Goal: Task Accomplishment & Management: Use online tool/utility

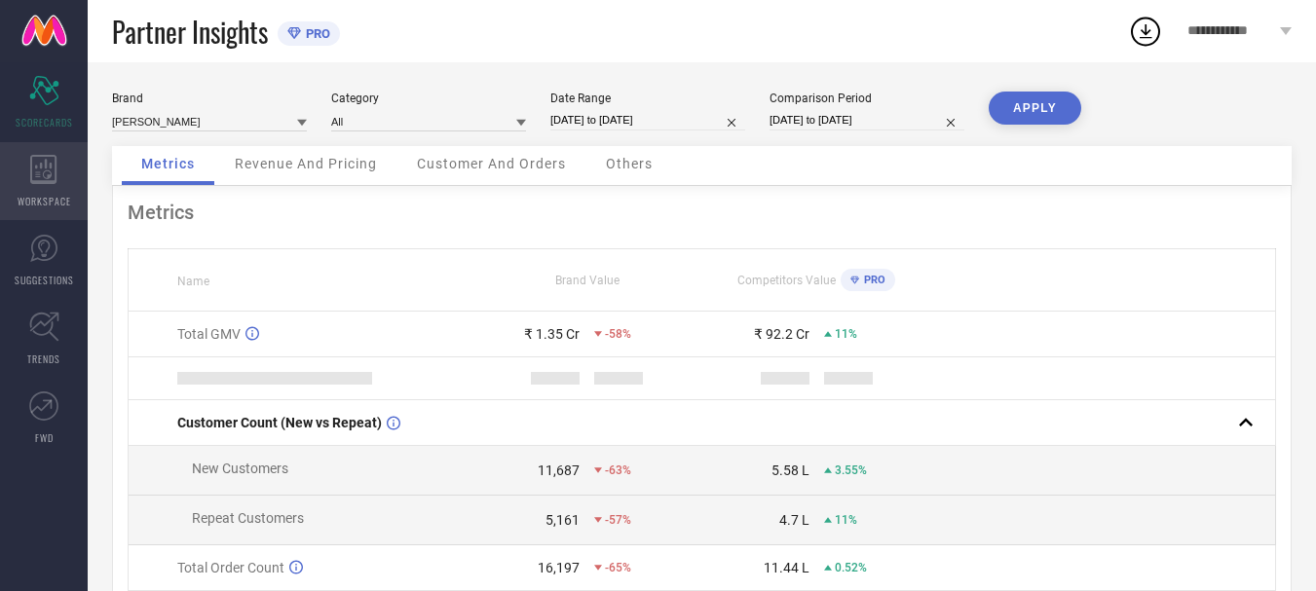
click at [46, 196] on span "WORKSPACE" at bounding box center [45, 201] width 54 height 15
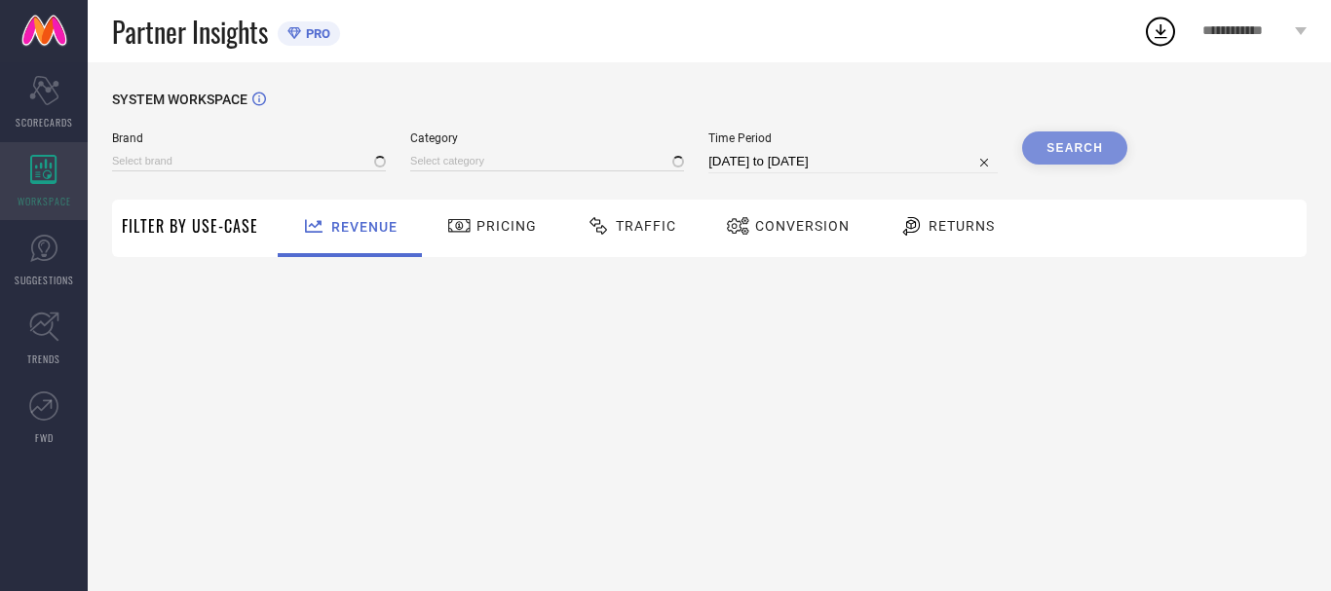
type input "ANUBHUTEE"
type input "All"
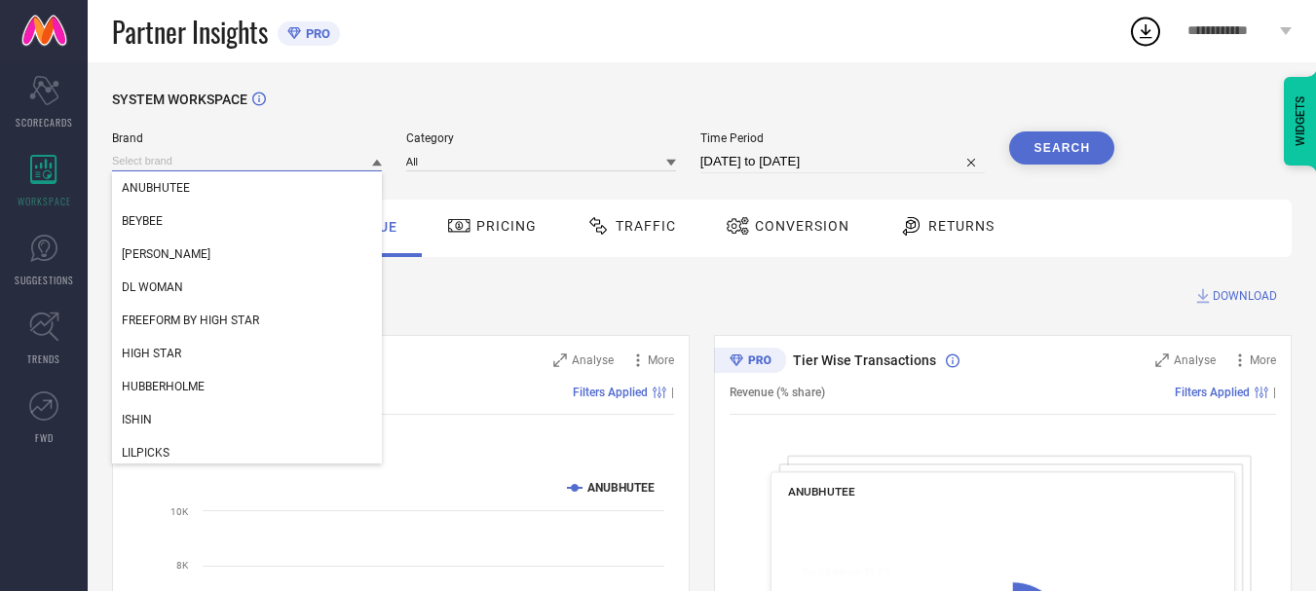
click at [233, 158] on input at bounding box center [247, 161] width 270 height 20
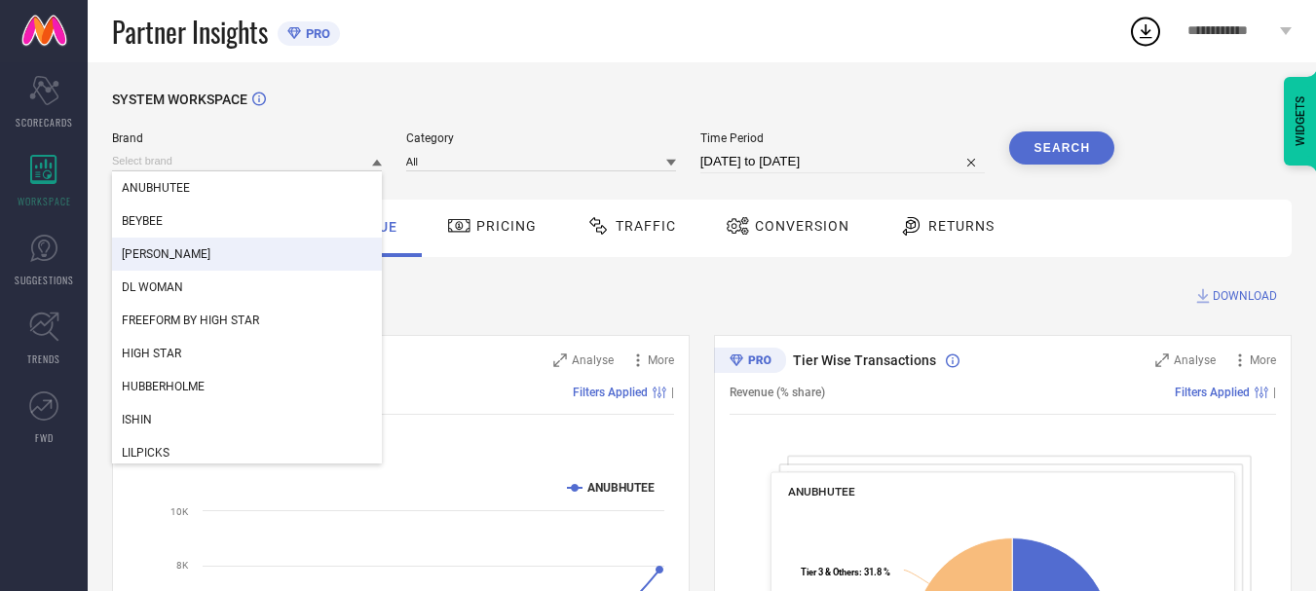
click at [223, 263] on div "[PERSON_NAME]" at bounding box center [247, 254] width 270 height 33
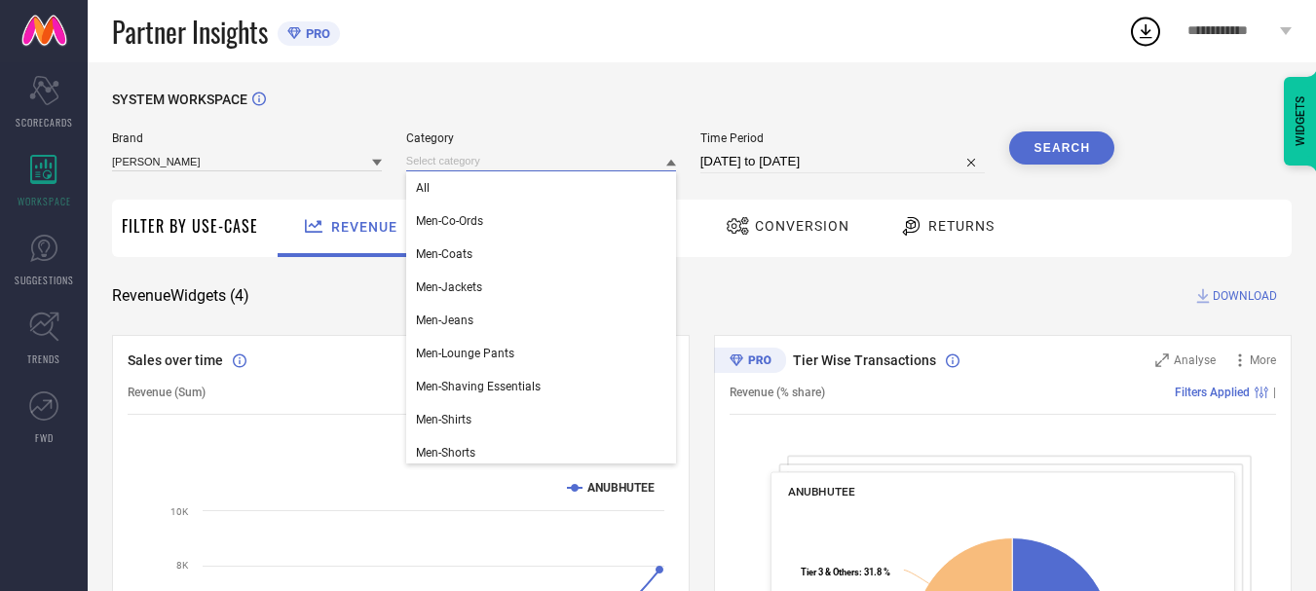
click at [492, 164] on input at bounding box center [541, 161] width 270 height 20
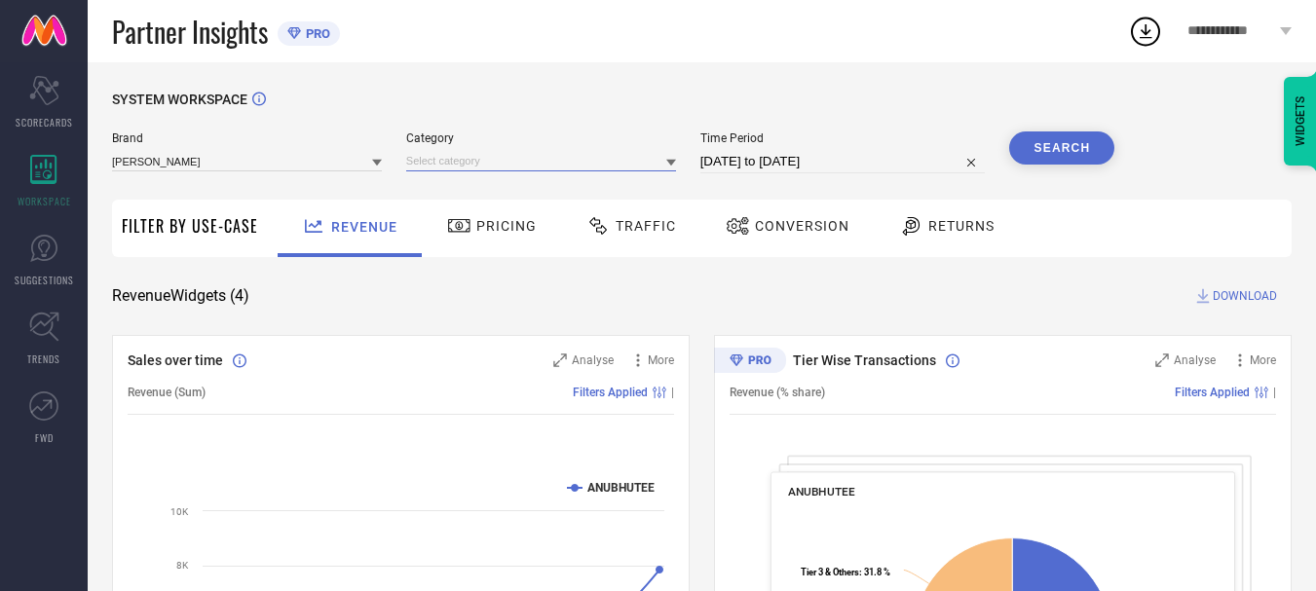
click at [514, 153] on input at bounding box center [541, 161] width 270 height 20
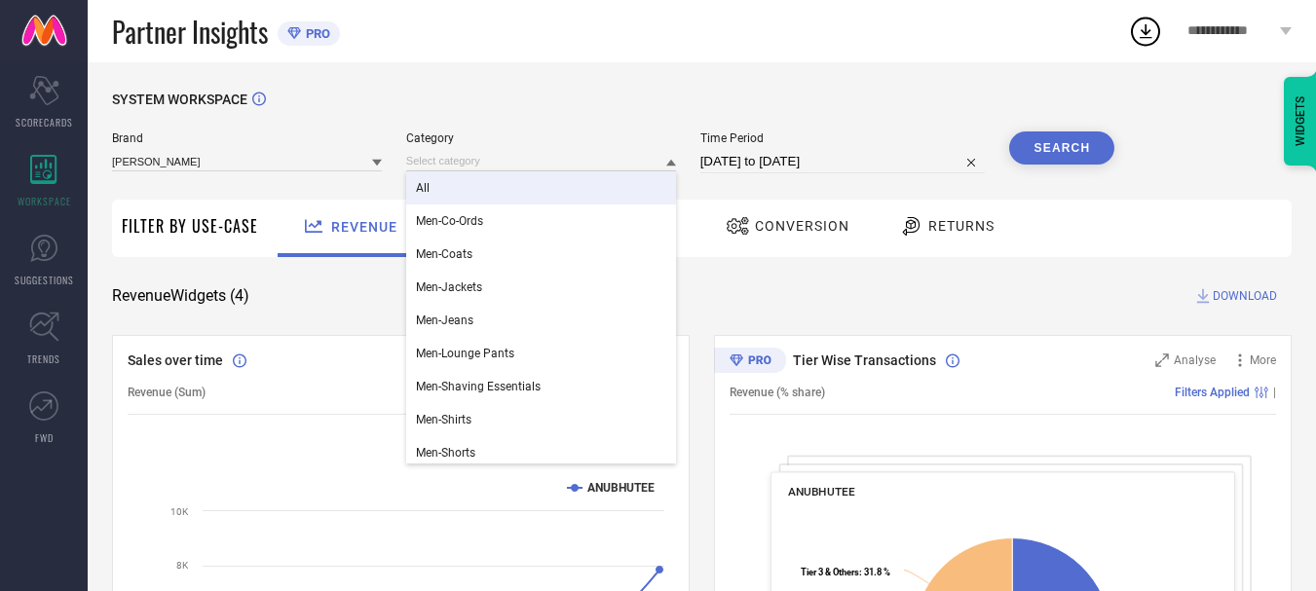
click at [498, 201] on div "All" at bounding box center [541, 187] width 270 height 33
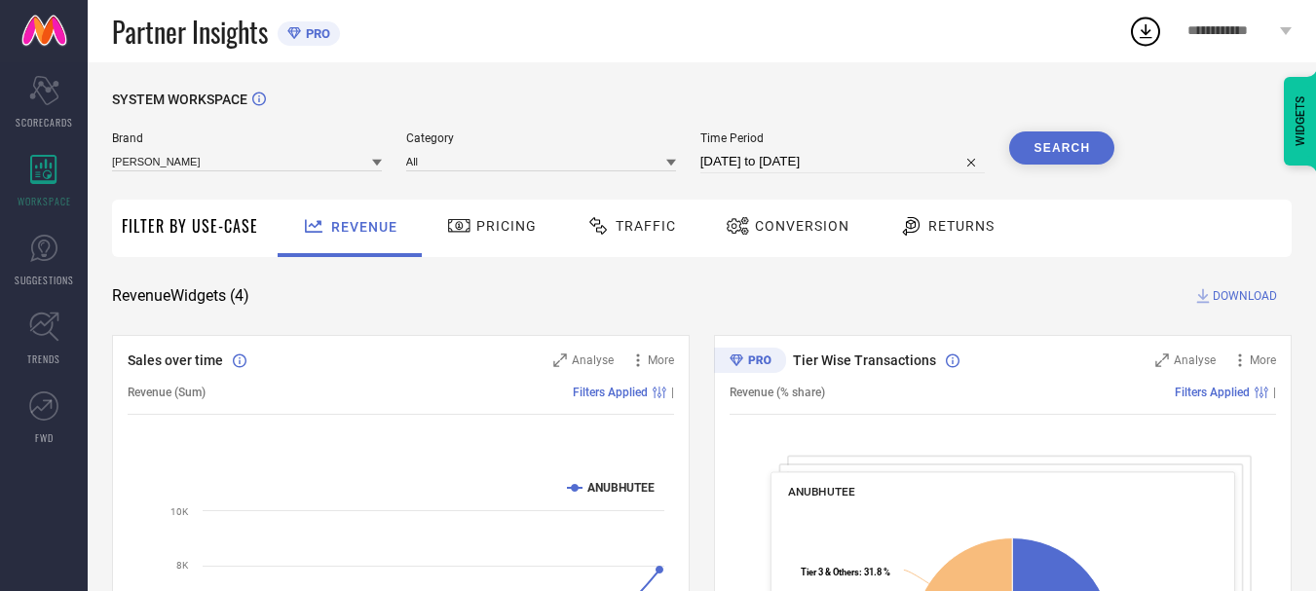
select select "7"
select select "2025"
select select "8"
select select "2025"
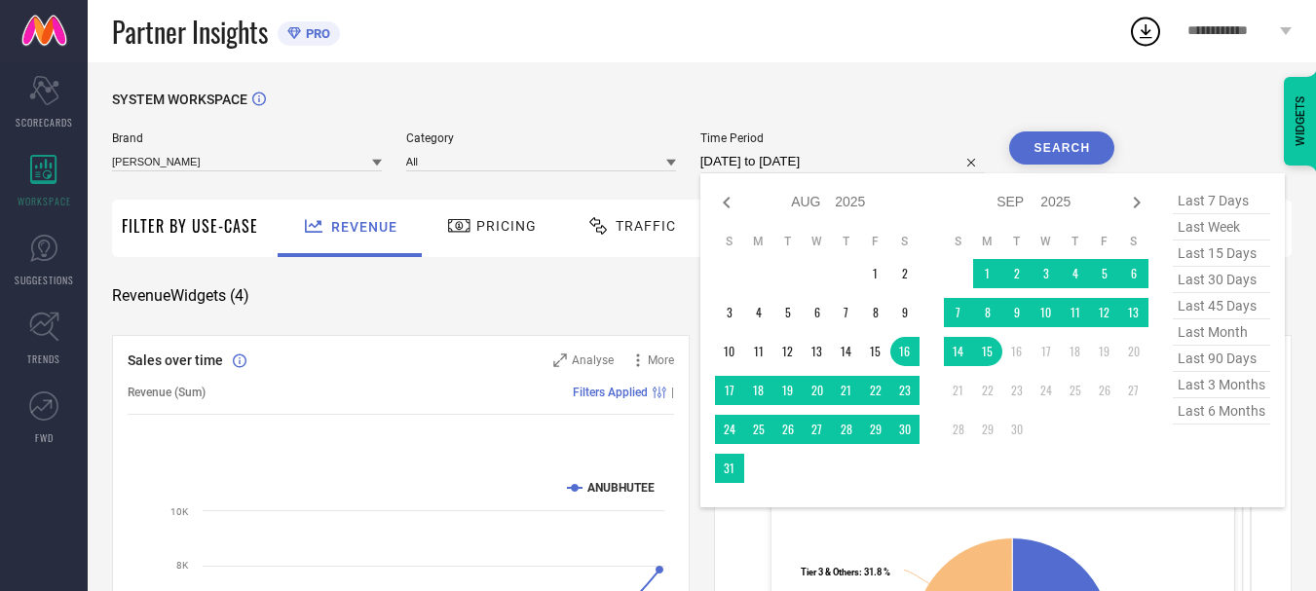
click at [768, 160] on input "[DATE] to [DATE]" at bounding box center [843, 161] width 285 height 23
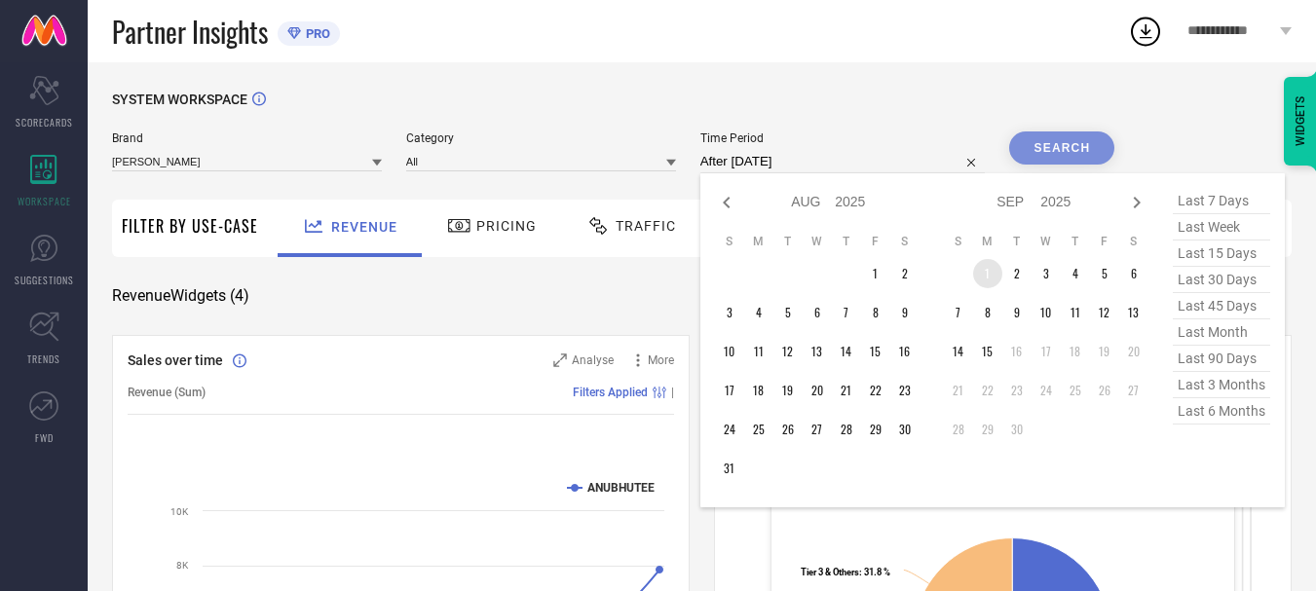
click at [993, 272] on td "1" at bounding box center [987, 273] width 29 height 29
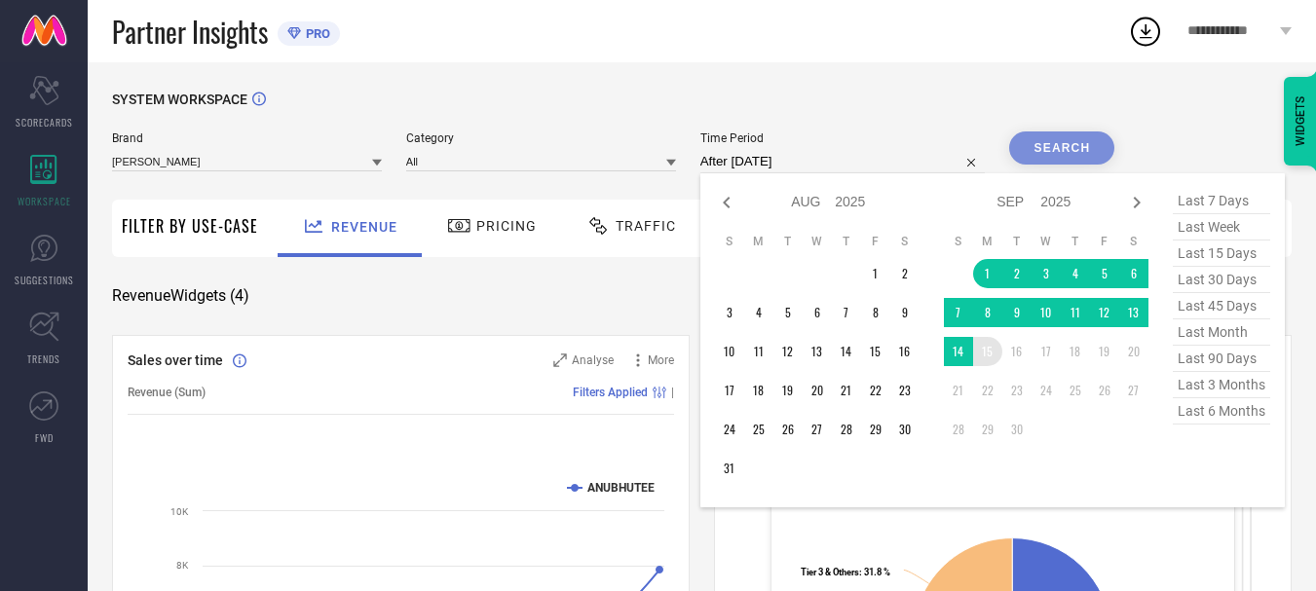
type input "[DATE] to [DATE]"
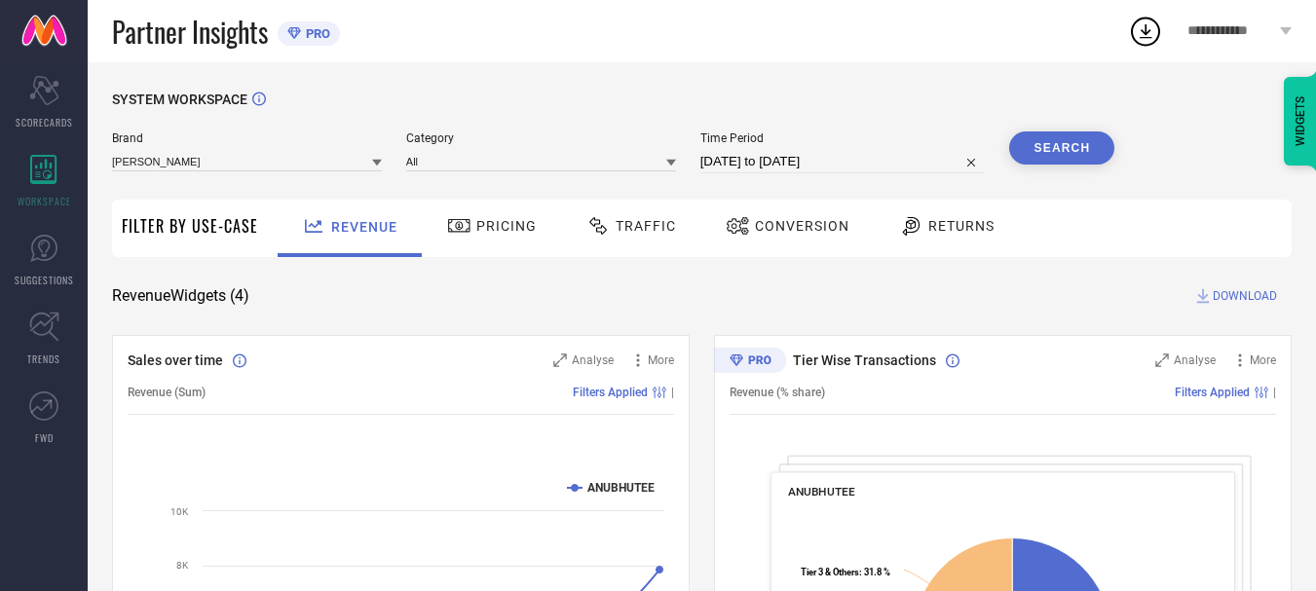
select select "8"
select select "2025"
select select "9"
select select "2025"
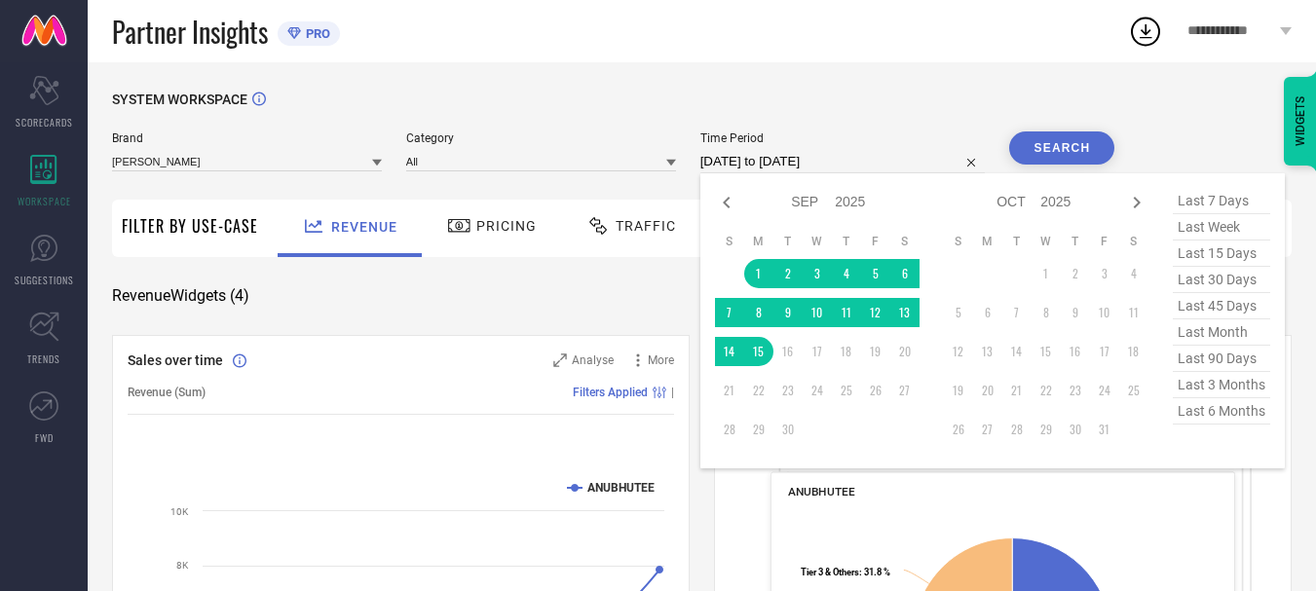
click at [877, 151] on input "[DATE] to [DATE]" at bounding box center [843, 161] width 285 height 23
click at [730, 209] on icon at bounding box center [726, 203] width 7 height 12
select select "7"
select select "2025"
select select "8"
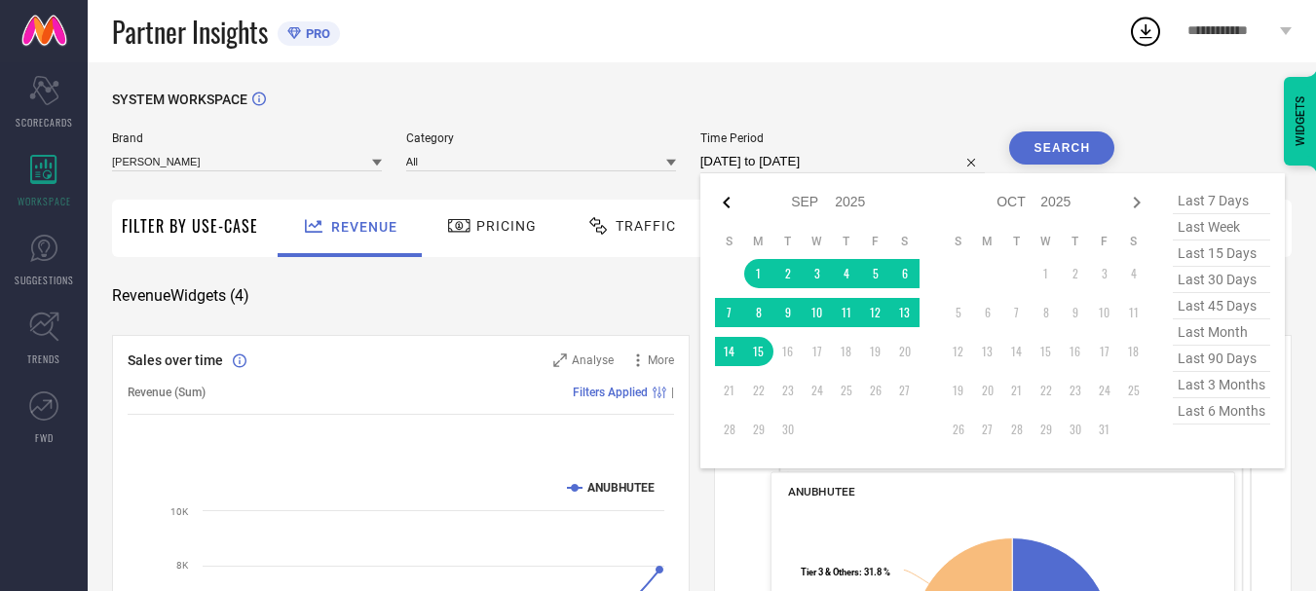
select select "2025"
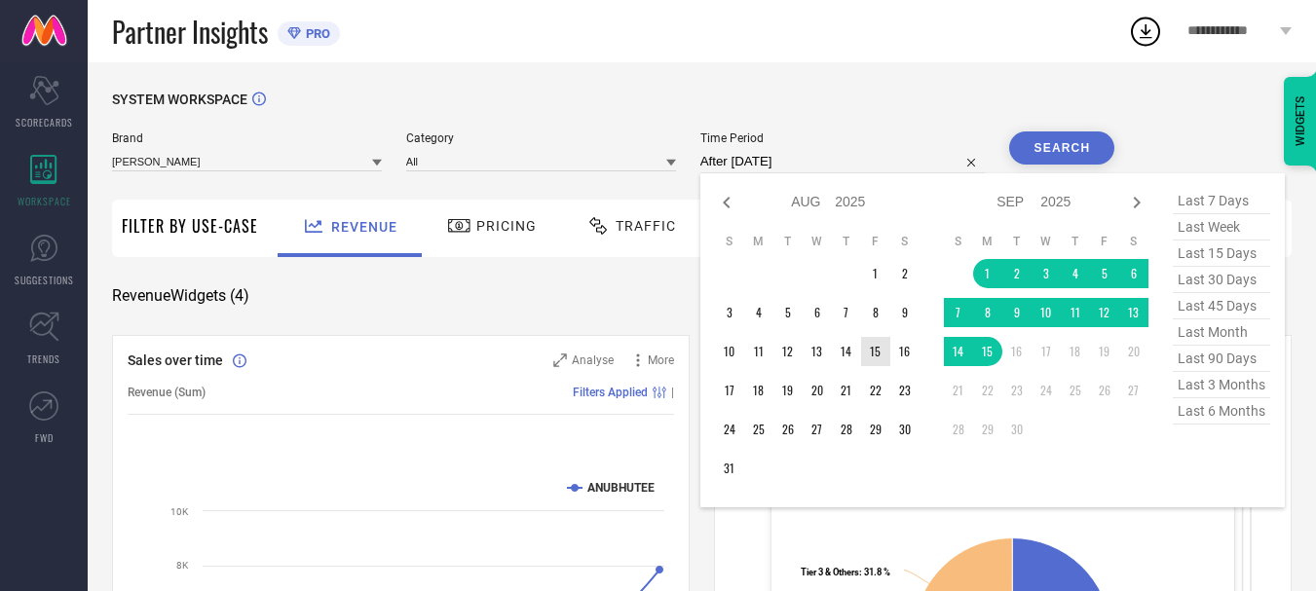
click at [886, 350] on td "15" at bounding box center [875, 351] width 29 height 29
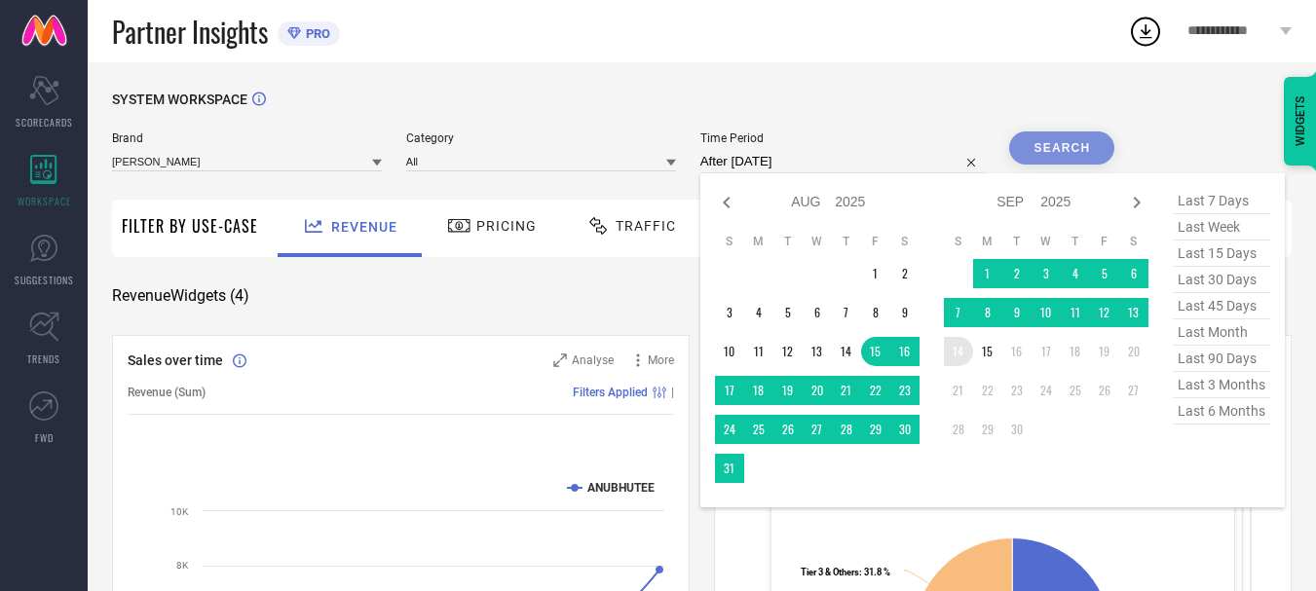
type input "[DATE] to [DATE]"
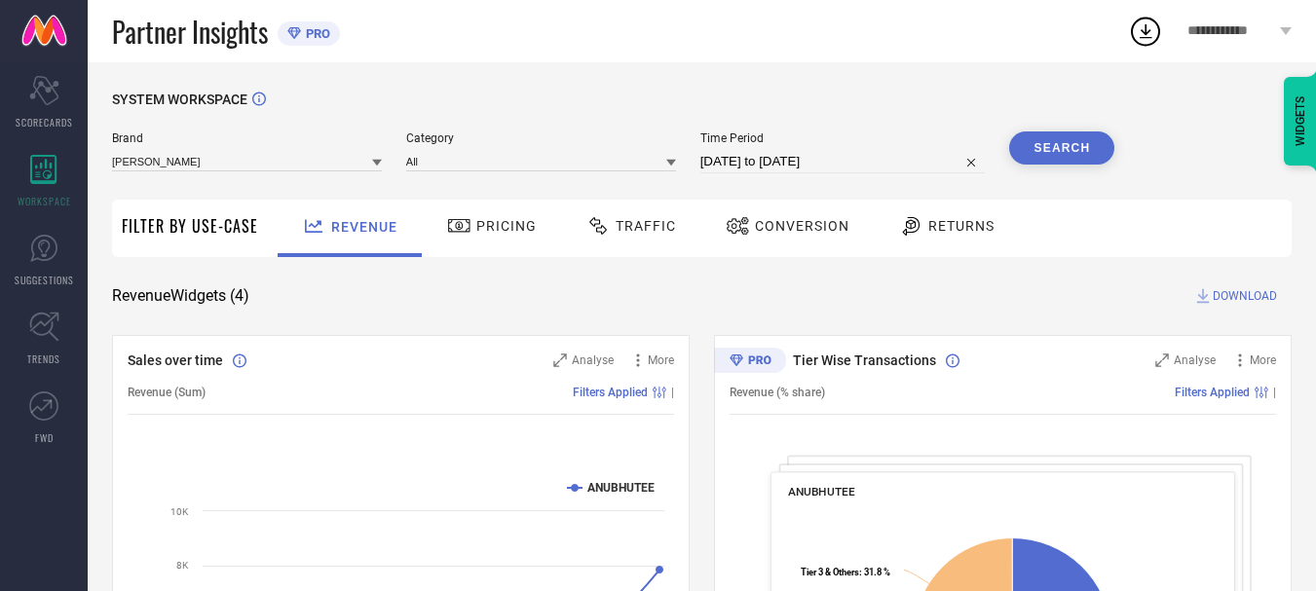
click at [1075, 151] on button "Search" at bounding box center [1061, 148] width 105 height 33
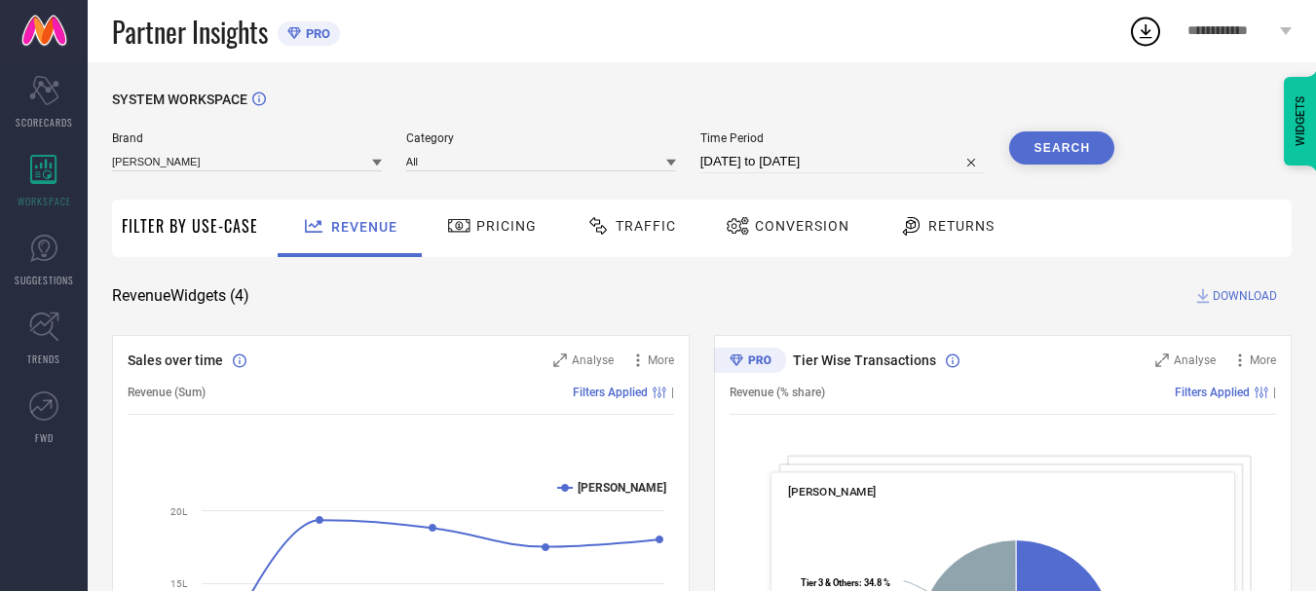
click at [652, 232] on span "Traffic" at bounding box center [646, 226] width 60 height 16
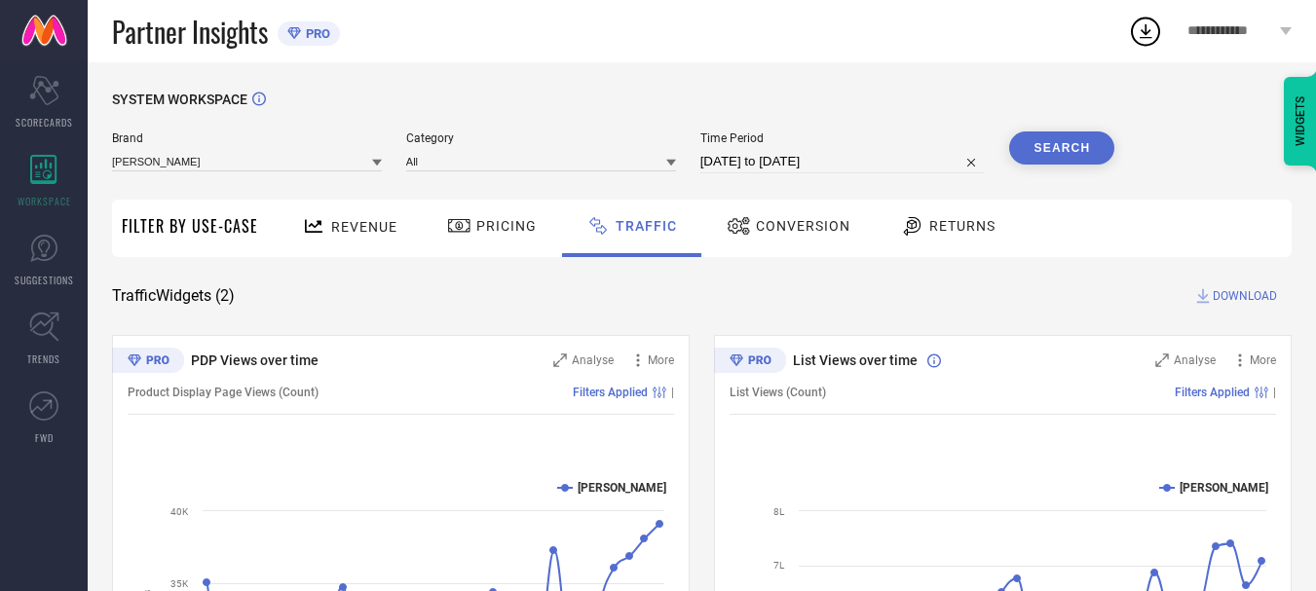
click at [1210, 300] on icon at bounding box center [1203, 295] width 19 height 19
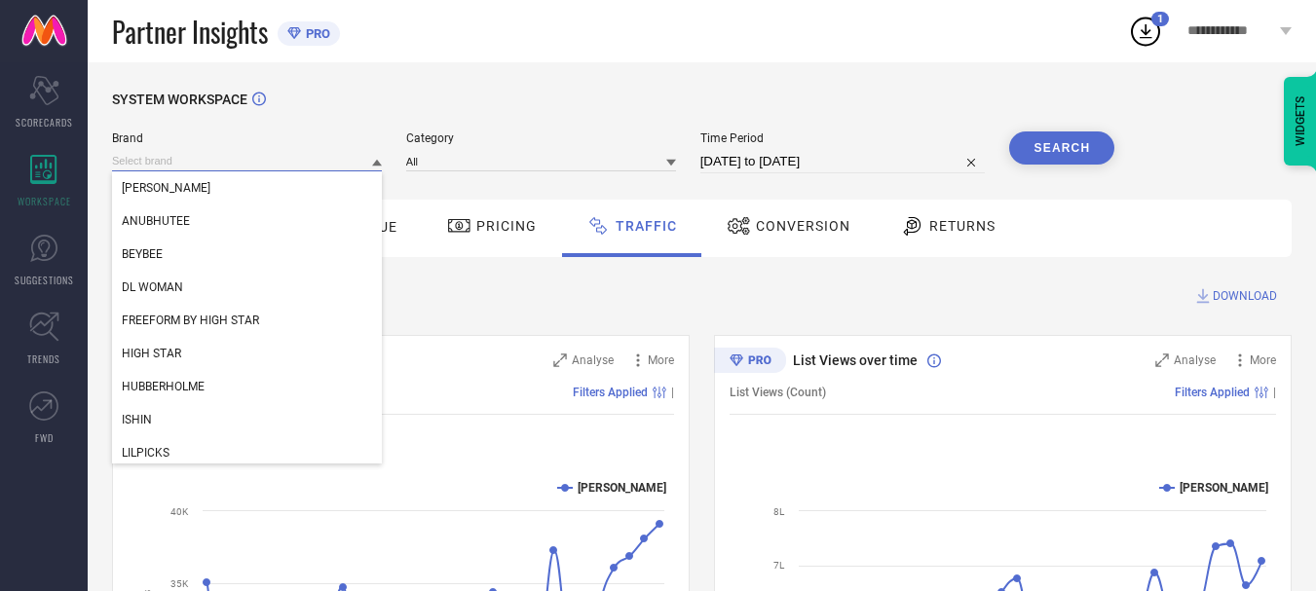
click at [341, 163] on input at bounding box center [247, 161] width 270 height 20
click at [306, 274] on div "DL WOMAN" at bounding box center [247, 287] width 270 height 33
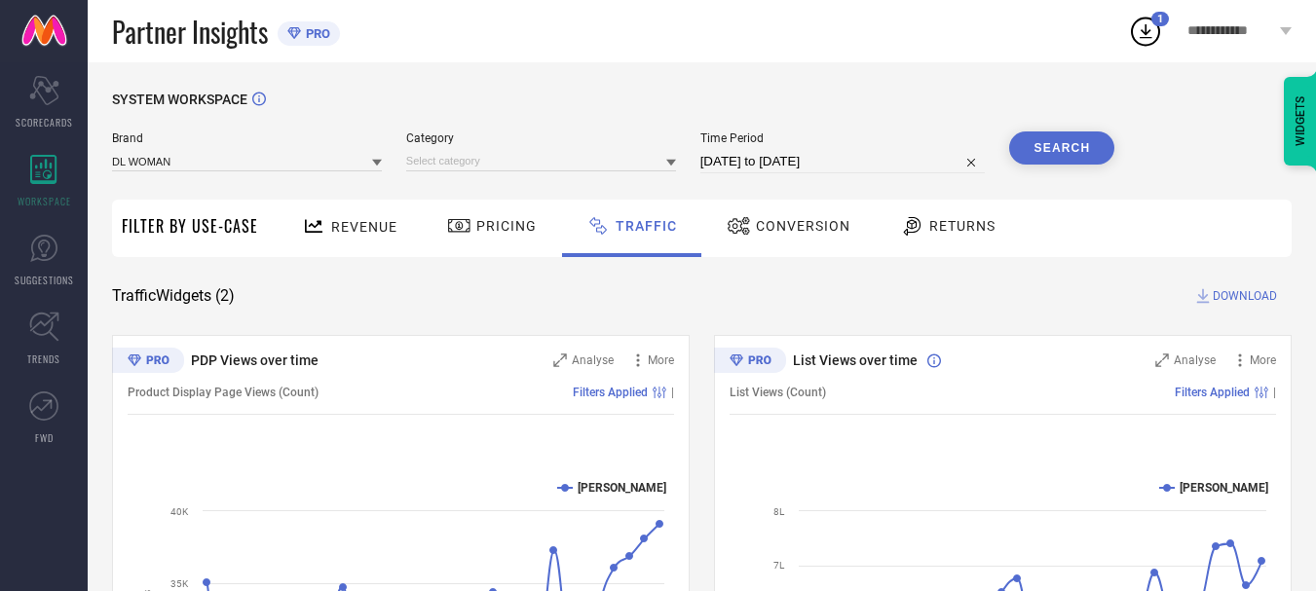
click at [680, 157] on div "Brand DL WOMAN Category Time Period [DATE] to [DATE] Search" at bounding box center [613, 153] width 1003 height 42
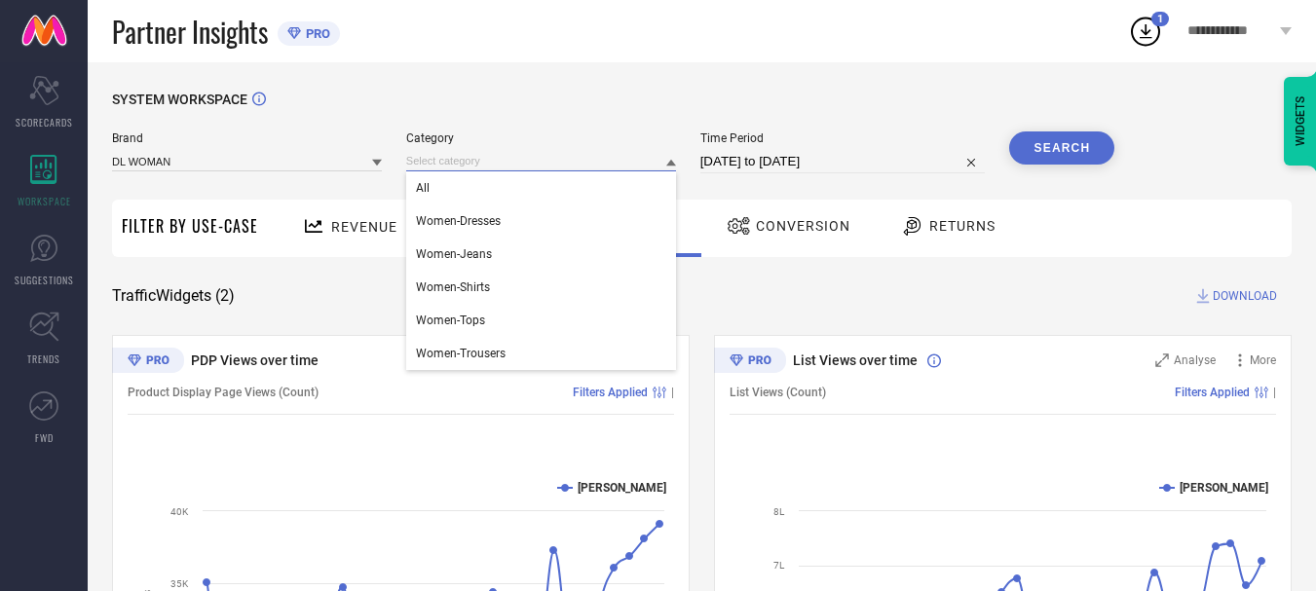
click at [641, 159] on input at bounding box center [541, 161] width 270 height 20
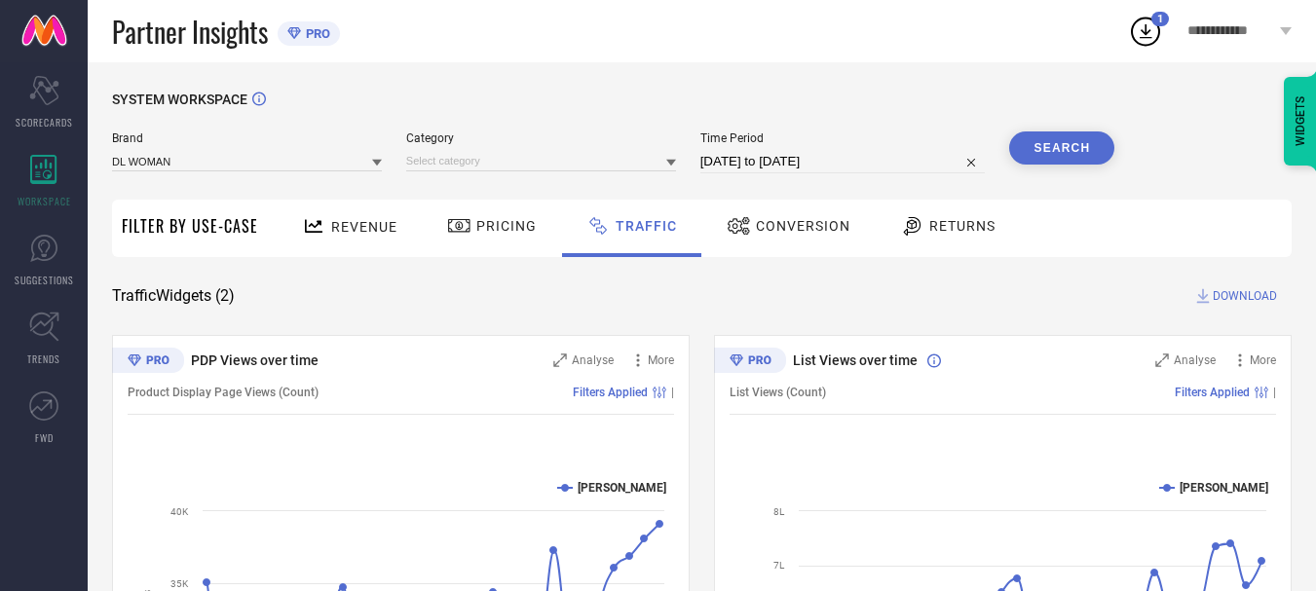
click at [626, 151] on div at bounding box center [541, 160] width 270 height 21
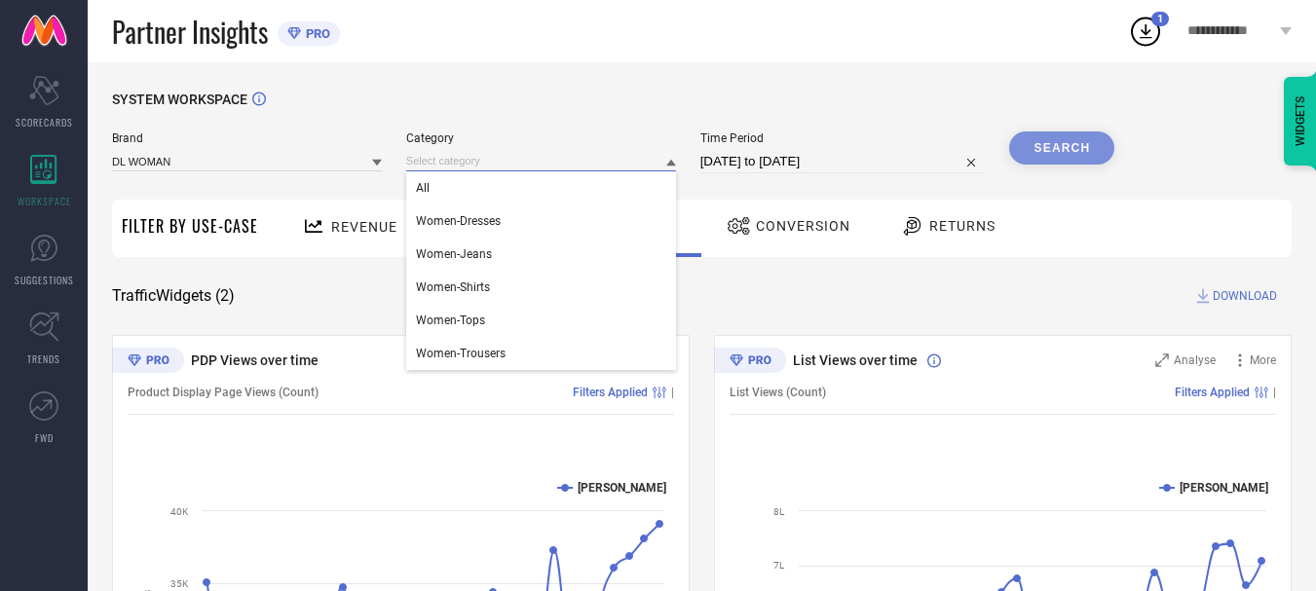
click at [597, 165] on input at bounding box center [541, 161] width 270 height 20
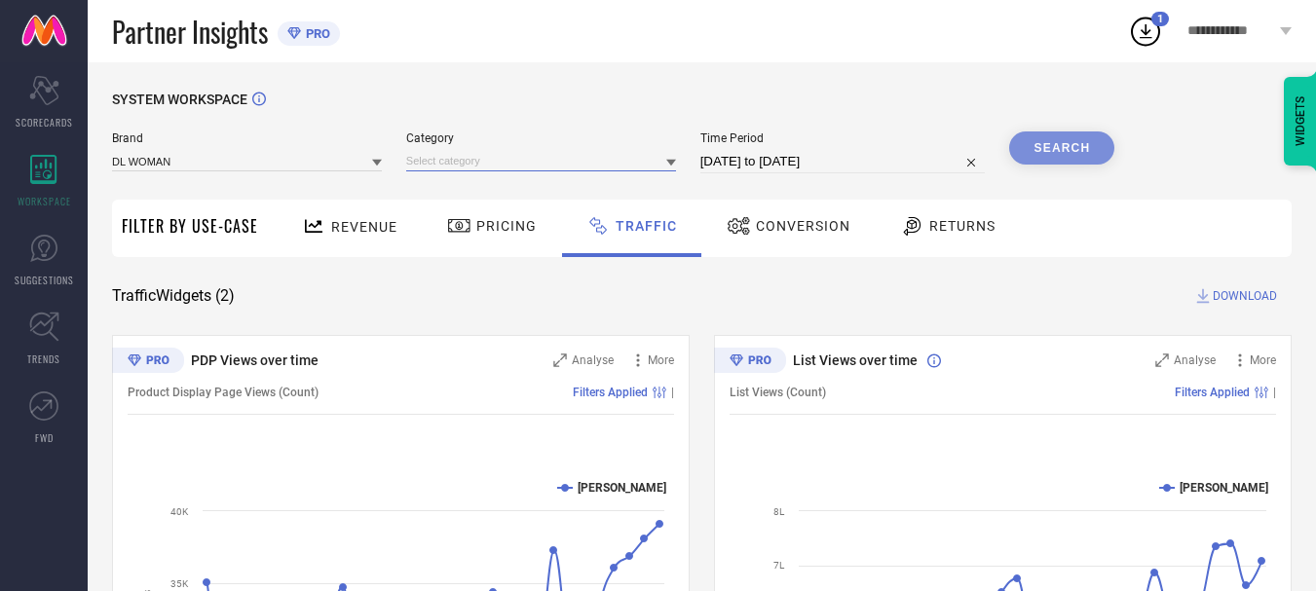
click at [641, 164] on input at bounding box center [541, 161] width 270 height 20
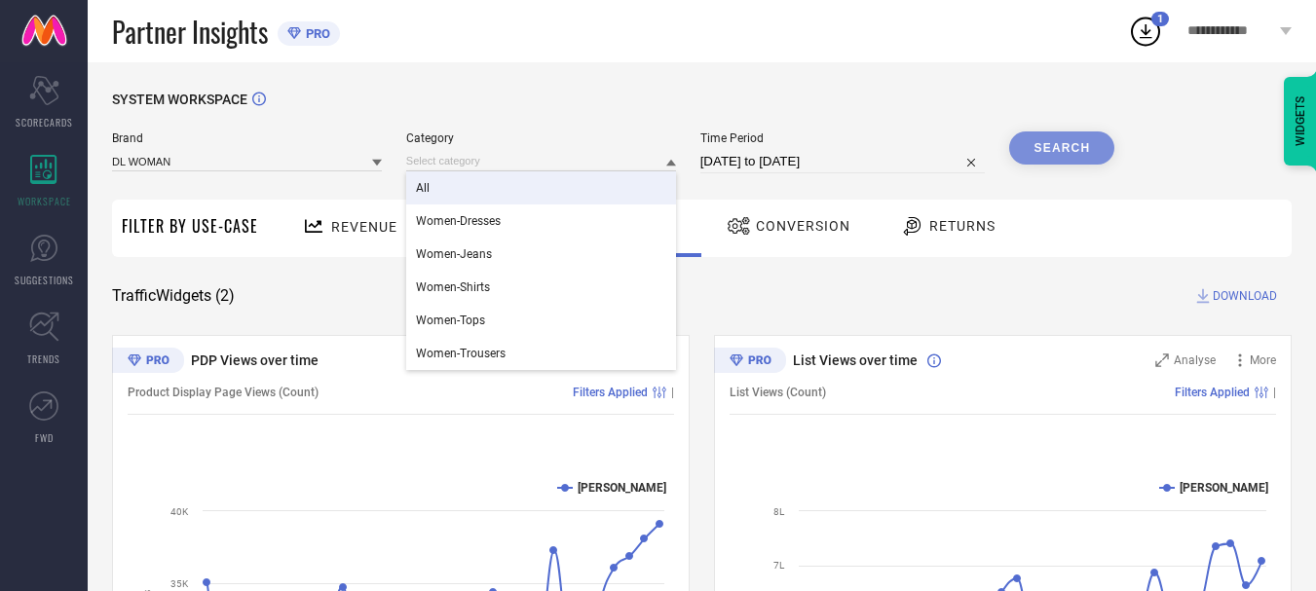
click at [593, 205] on div "All" at bounding box center [541, 187] width 270 height 33
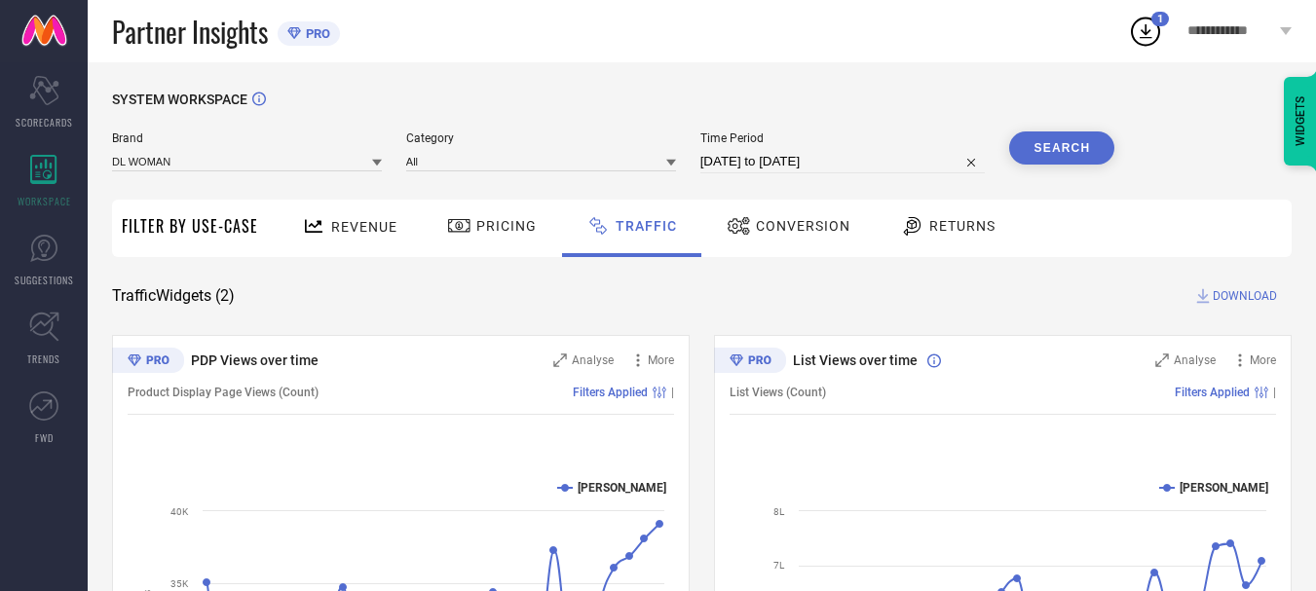
click at [1054, 160] on button "Search" at bounding box center [1061, 148] width 105 height 33
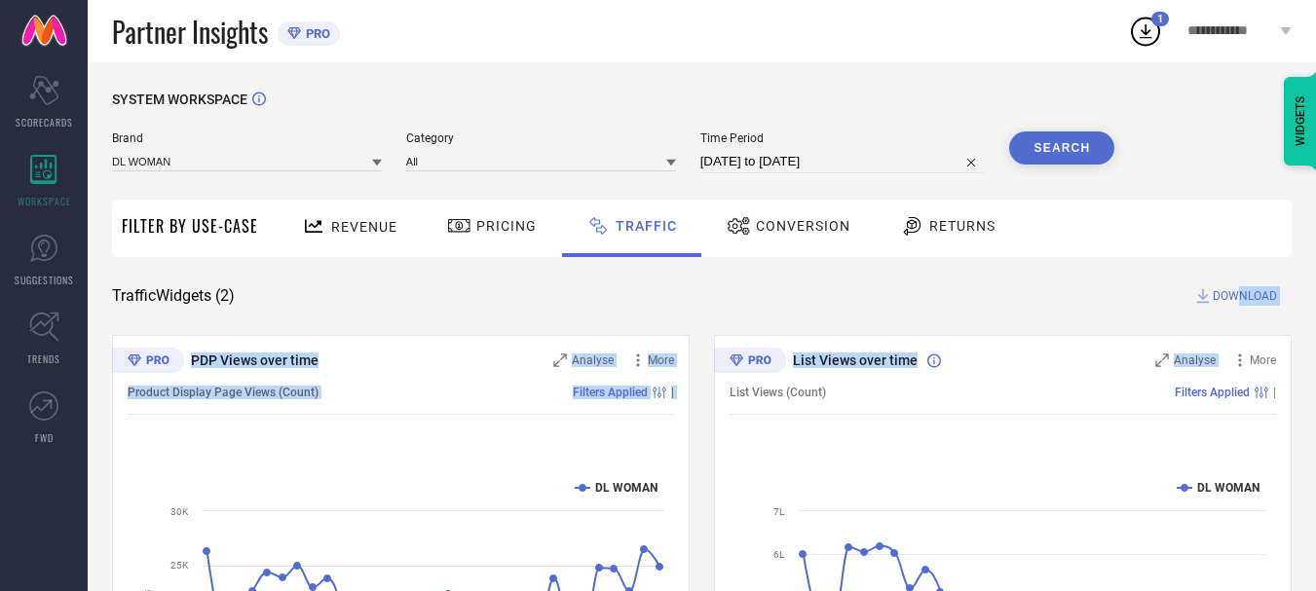
drag, startPoint x: 1220, startPoint y: 309, endPoint x: 1238, endPoint y: 298, distance: 21.4
click at [1238, 298] on div "SYSTEM WORKSPACE Brand DL WOMAN Category All Time Period [DATE] to [DATE] Searc…" at bounding box center [702, 457] width 1180 height 731
click at [1238, 298] on span "DOWNLOAD" at bounding box center [1245, 295] width 64 height 19
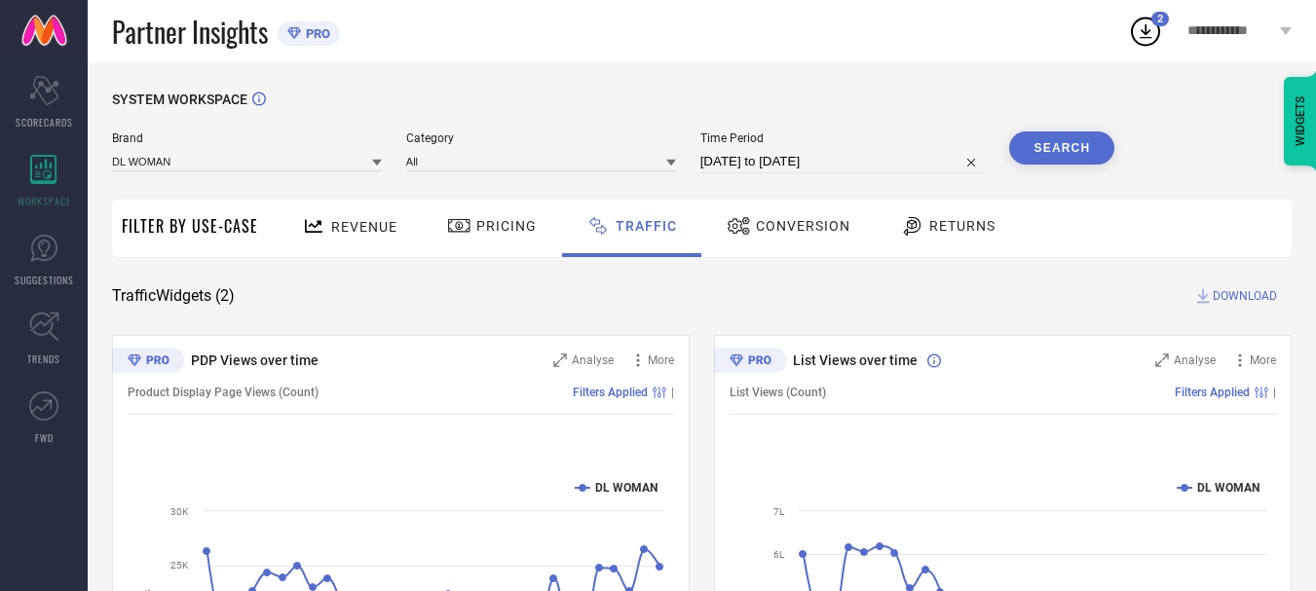
click at [1158, 29] on icon at bounding box center [1145, 31] width 35 height 35
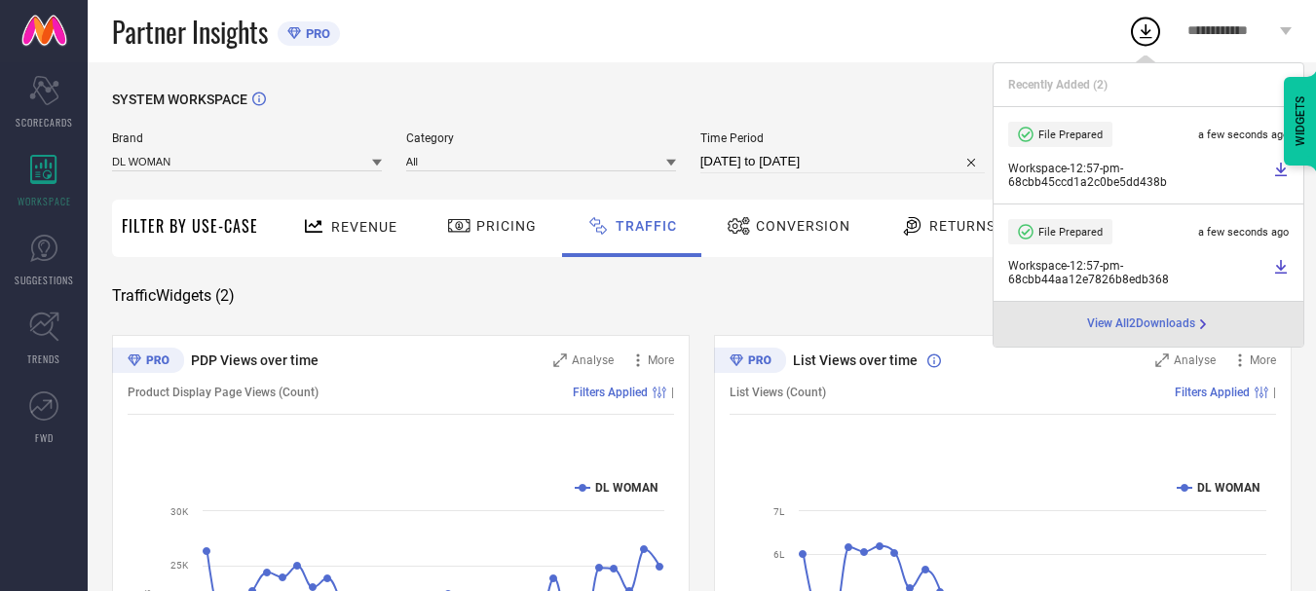
click at [1191, 225] on div "File Prepared a few seconds ago" at bounding box center [1148, 231] width 281 height 25
